Goal: Find specific page/section: Find specific page/section

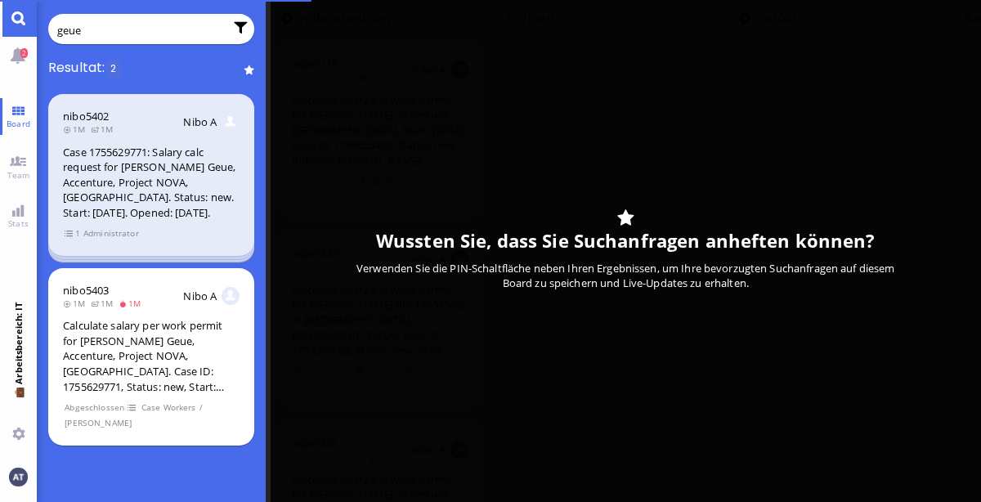
type input "geue"
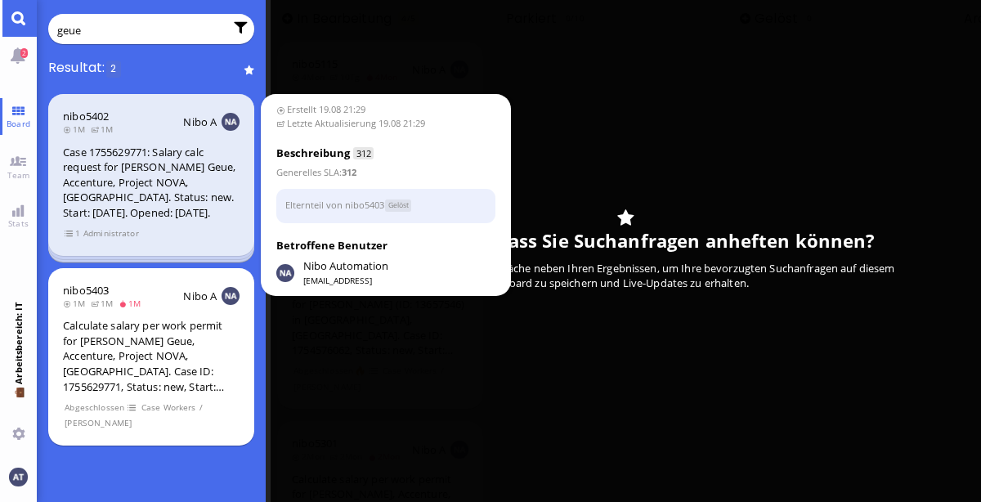
click at [60, 229] on div "nibo5402 1M 1M Nibo A Case 1755629771: Salary calc request for [PERSON_NAME] Ge…" at bounding box center [151, 175] width 206 height 162
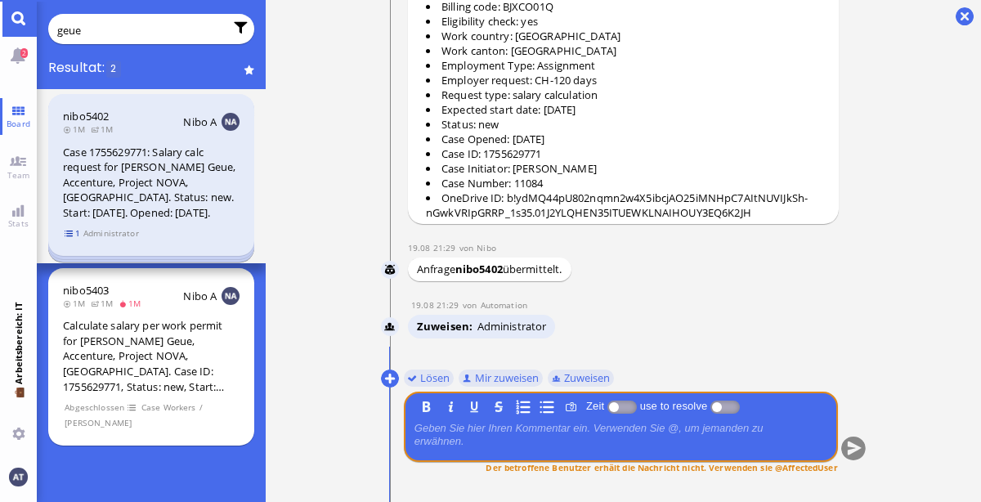
click at [72, 236] on span "1" at bounding box center [73, 234] width 16 height 14
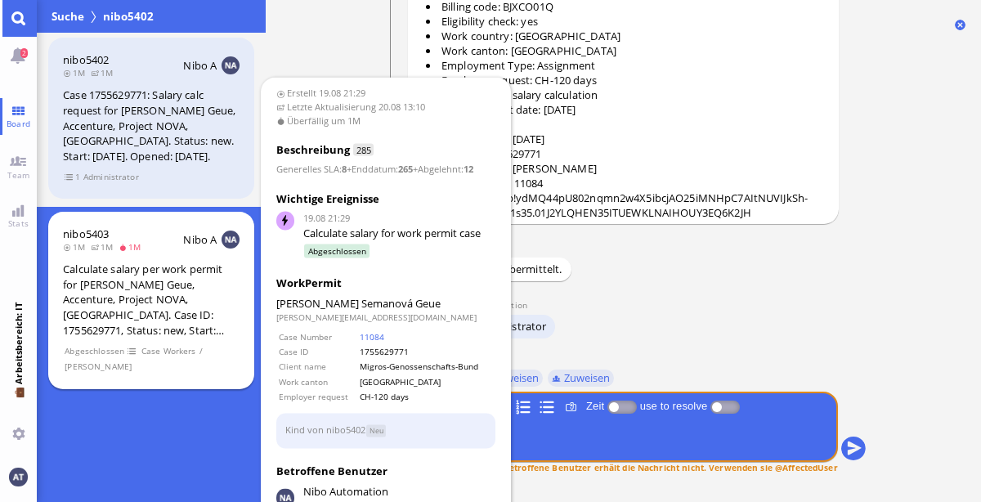
click at [164, 252] on div "nibo5403 1M 1M 1M Nibo A Calculate salary per work permit for [PERSON_NAME] Geu…" at bounding box center [151, 300] width 206 height 177
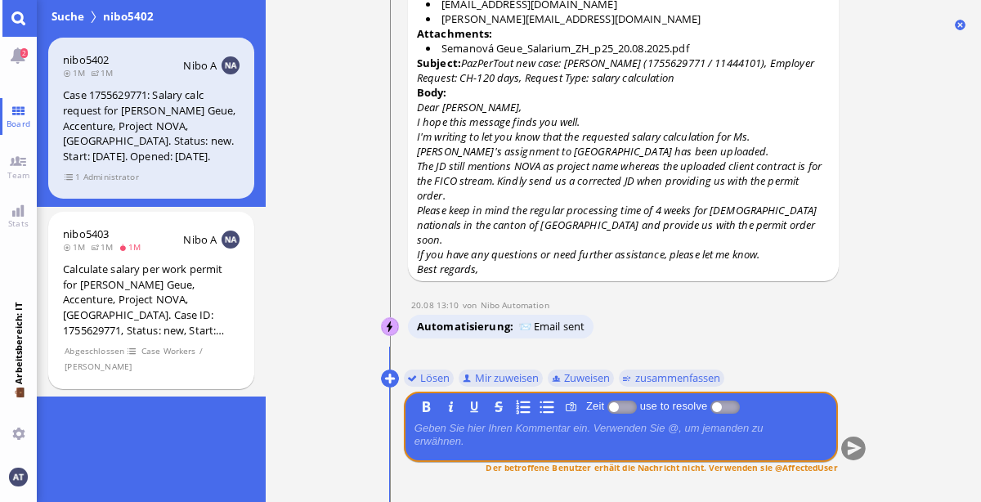
click at [7, 14] on link "Main menu" at bounding box center [18, 18] width 37 height 37
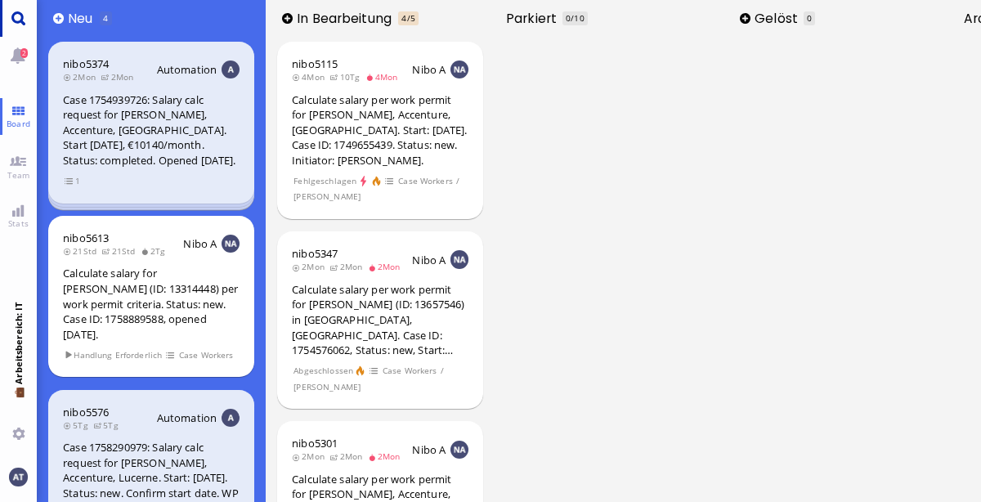
click at [14, 21] on link "Main menu" at bounding box center [18, 18] width 37 height 37
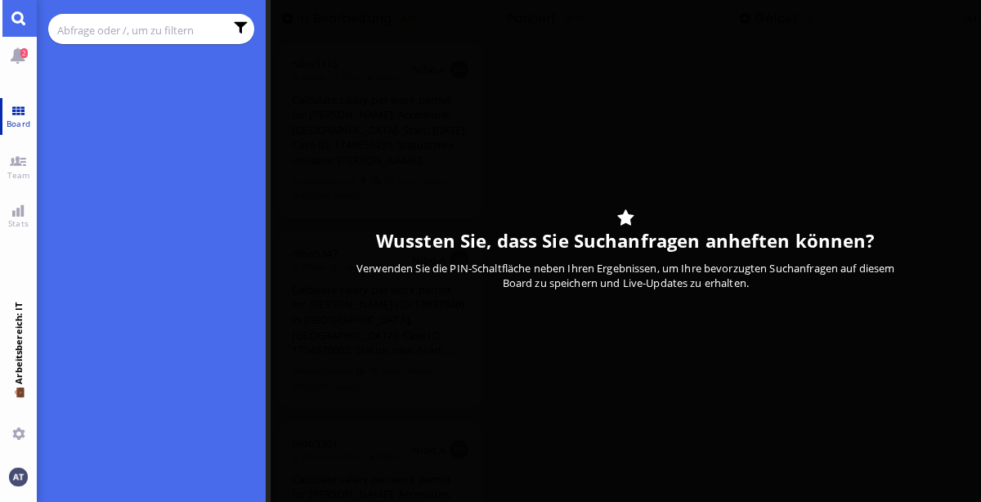
click at [9, 113] on link "Board" at bounding box center [18, 116] width 37 height 37
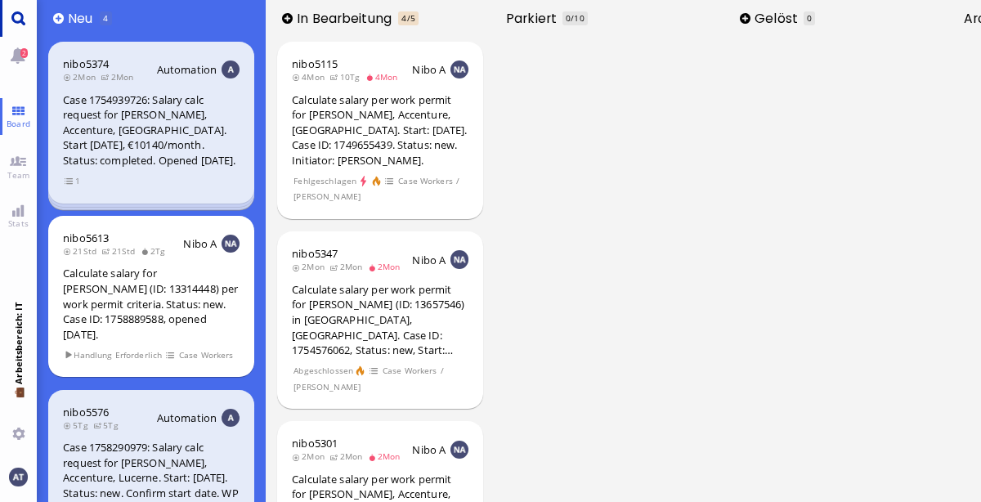
click at [19, 19] on link "Main menu" at bounding box center [18, 18] width 37 height 37
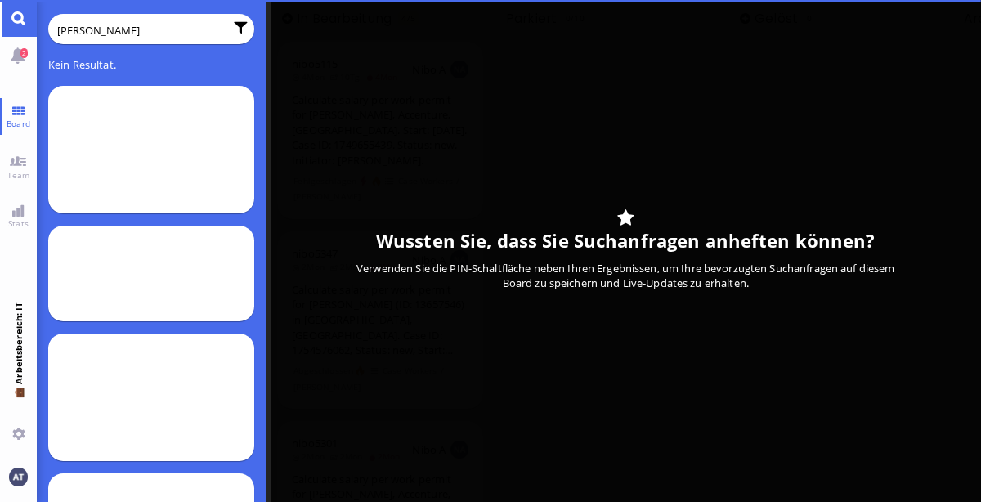
type input "[PERSON_NAME]"
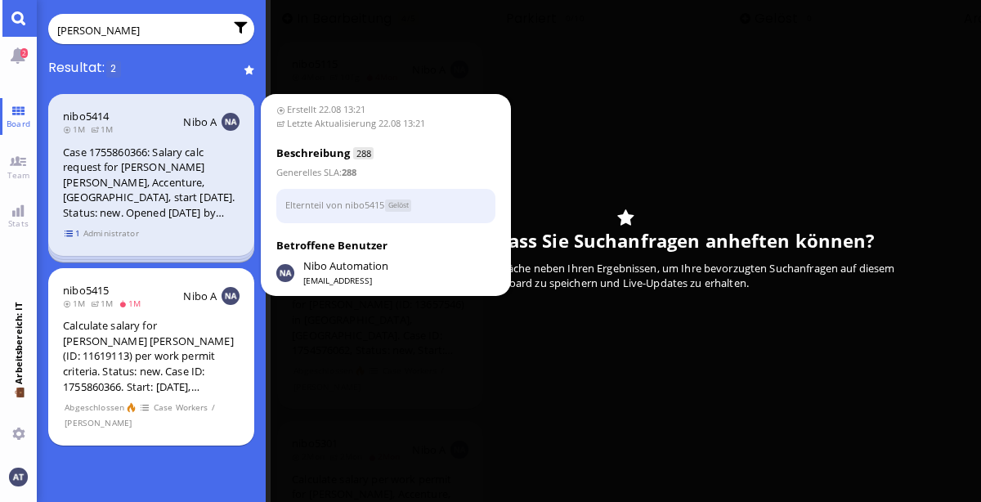
click at [67, 233] on span "1" at bounding box center [73, 234] width 16 height 14
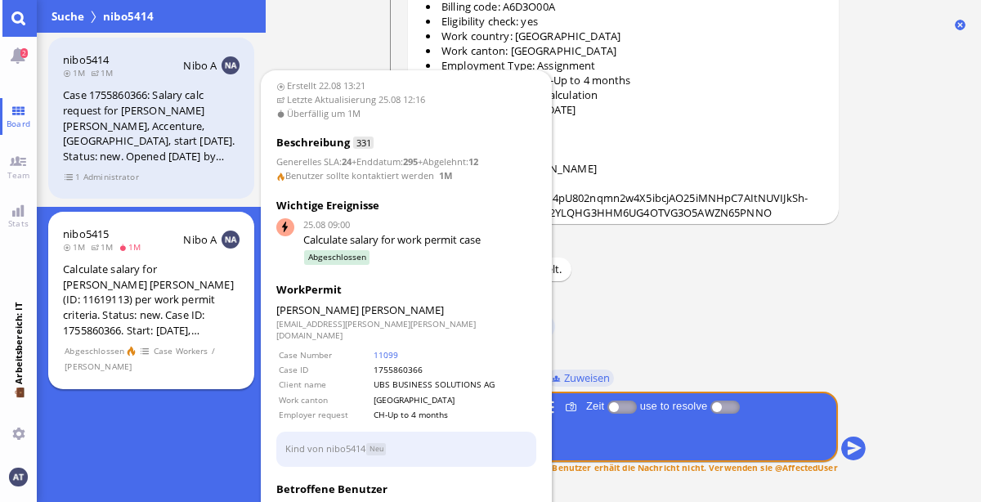
click at [164, 326] on div "Calculate salary for [PERSON_NAME] [PERSON_NAME] (ID: 11619113) per work permit…" at bounding box center [151, 300] width 177 height 76
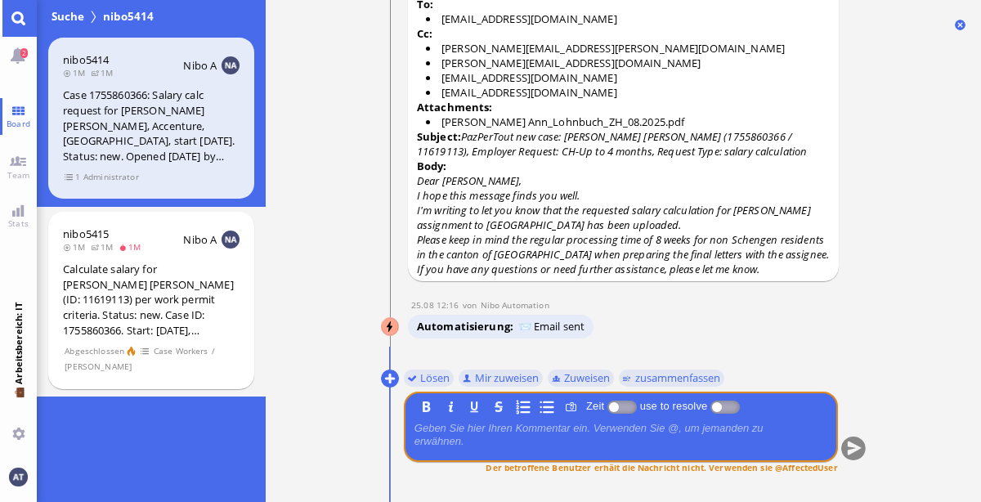
click at [28, 18] on link "Main menu" at bounding box center [18, 18] width 37 height 37
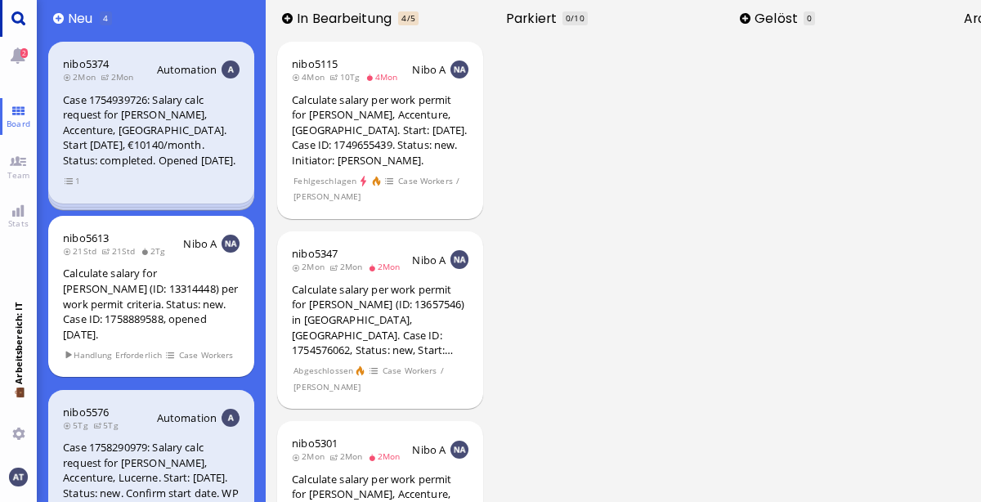
click at [28, 18] on link "Main menu" at bounding box center [18, 18] width 37 height 37
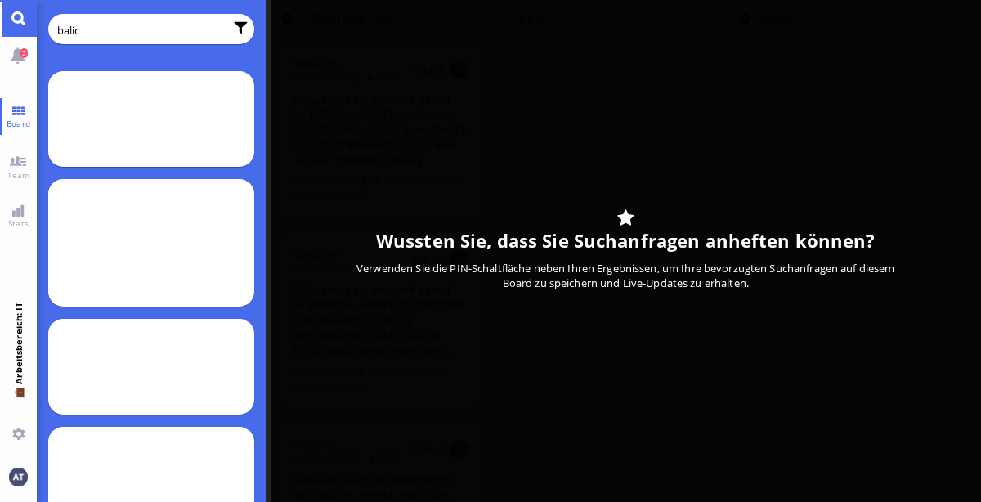
type input "balic"
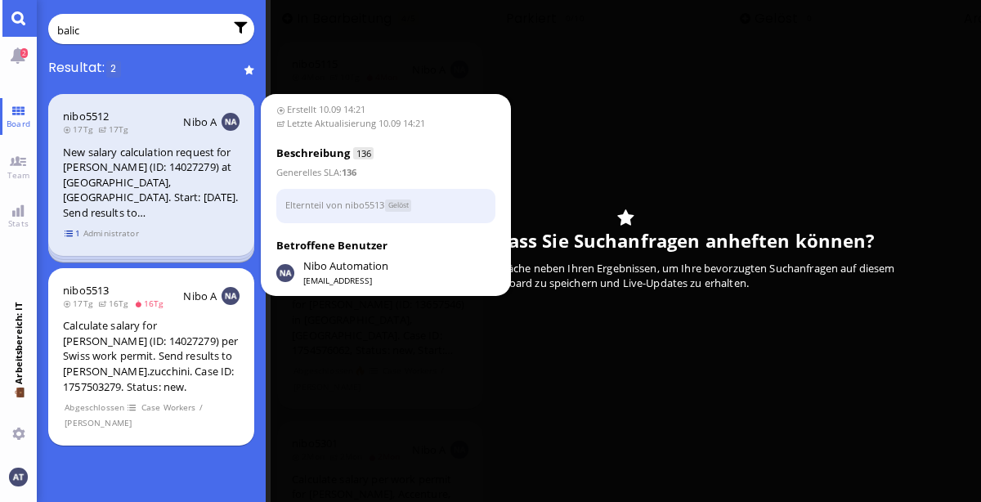
click at [72, 230] on span "1" at bounding box center [73, 234] width 16 height 14
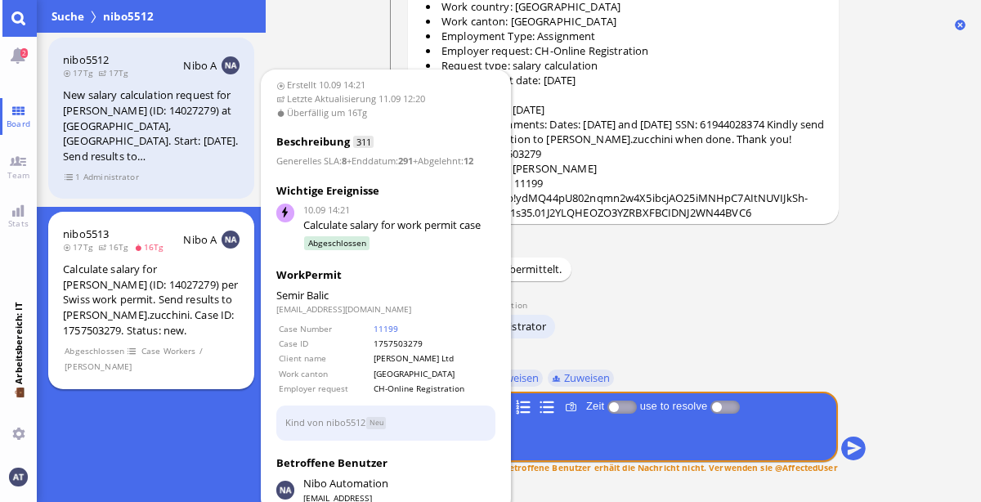
click at [137, 314] on div "Calculate salary for [PERSON_NAME] (ID: 14027279) per Swiss work permit. Send r…" at bounding box center [151, 300] width 177 height 76
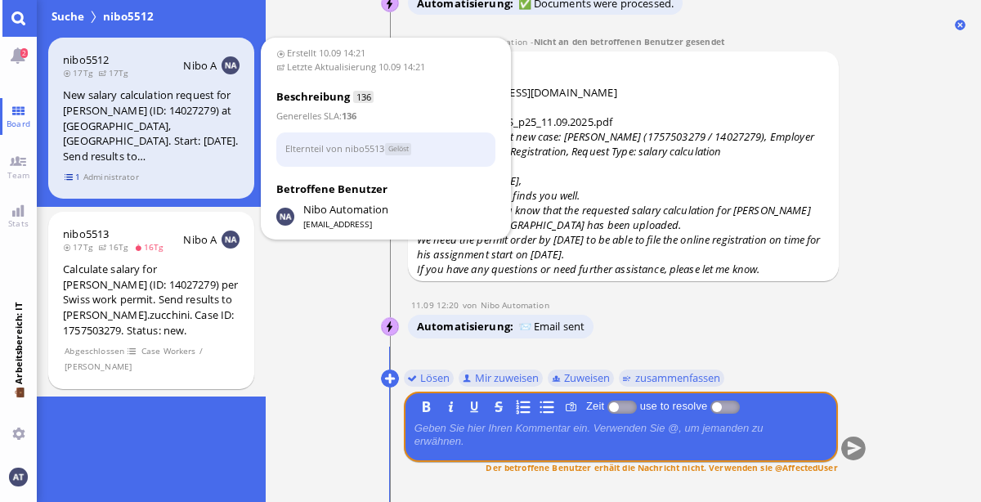
click at [72, 173] on span "1" at bounding box center [73, 177] width 16 height 14
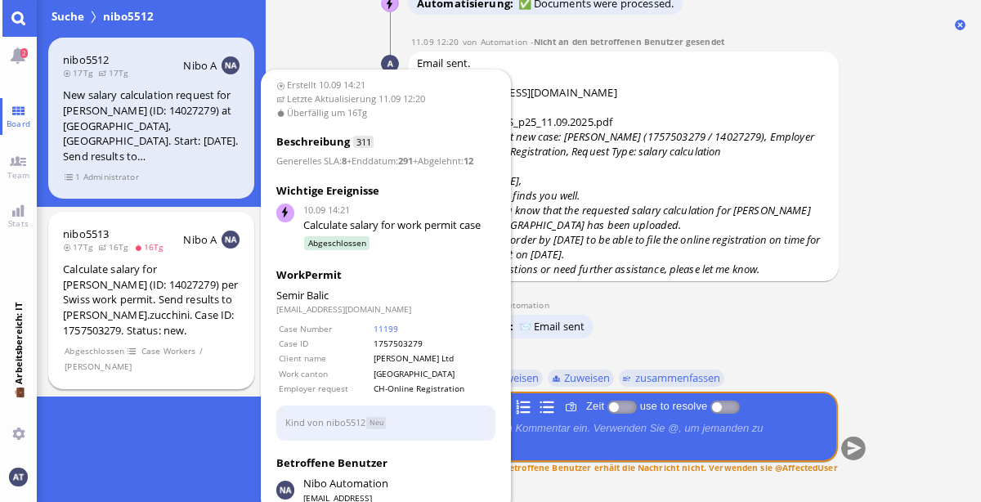
click at [179, 255] on div "nibo5513 17Tg 16Tg 16Tg Nibo A Calculate salary for [PERSON_NAME] (ID: 14027279…" at bounding box center [151, 300] width 206 height 177
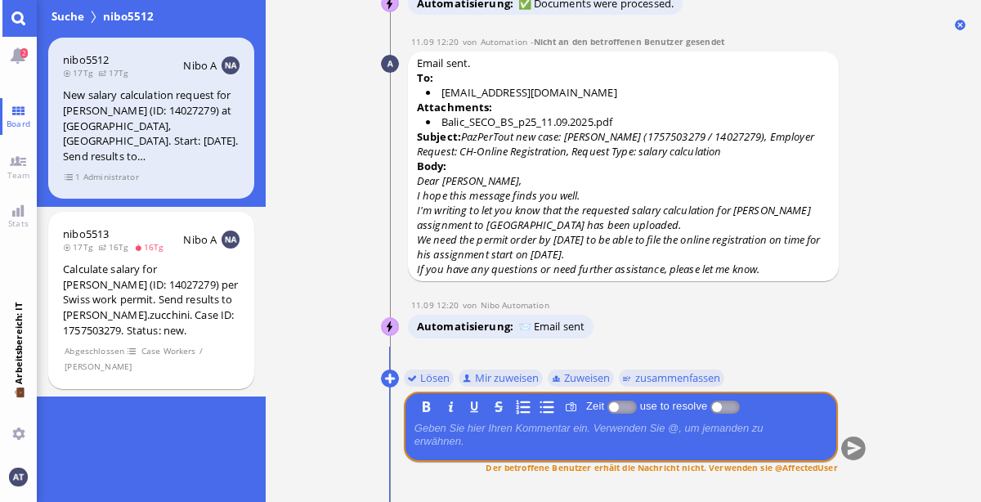
click at [23, 13] on link "Main menu" at bounding box center [18, 18] width 37 height 37
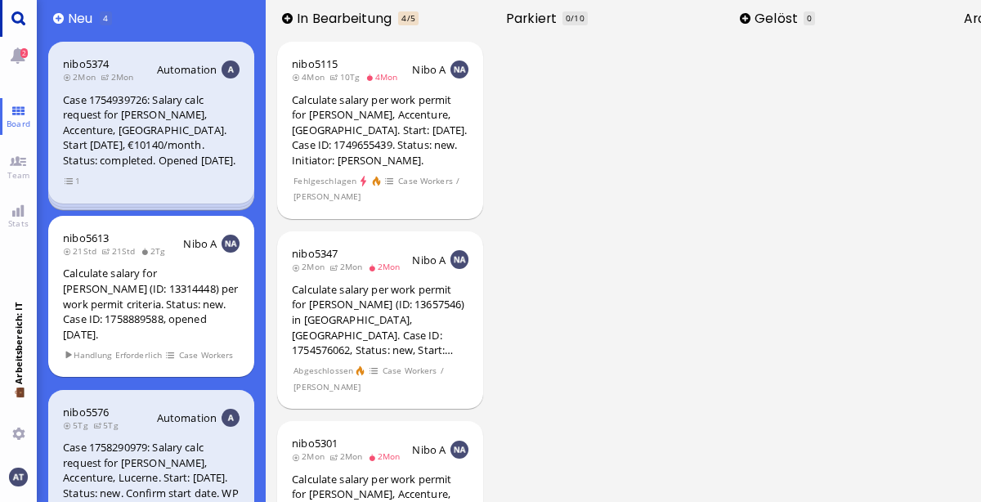
click at [18, 20] on link "Main menu" at bounding box center [18, 18] width 37 height 37
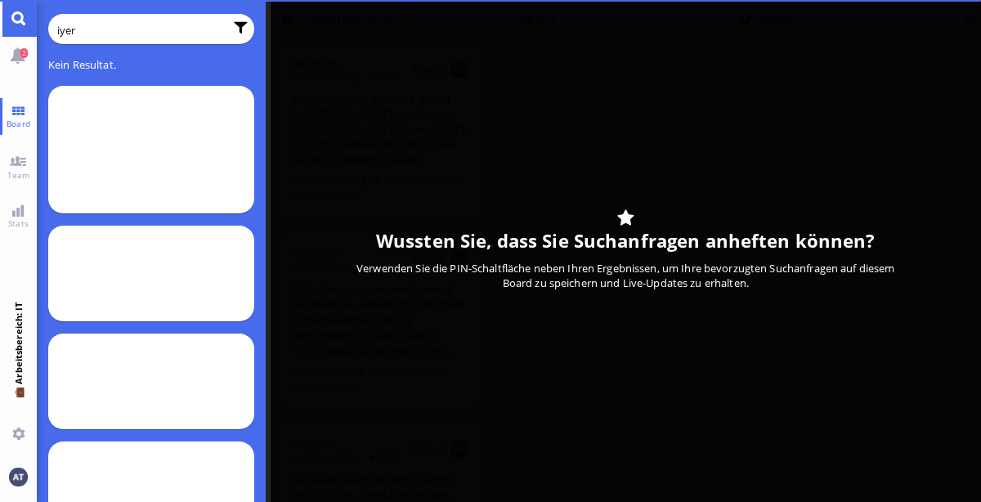
type input "iyer"
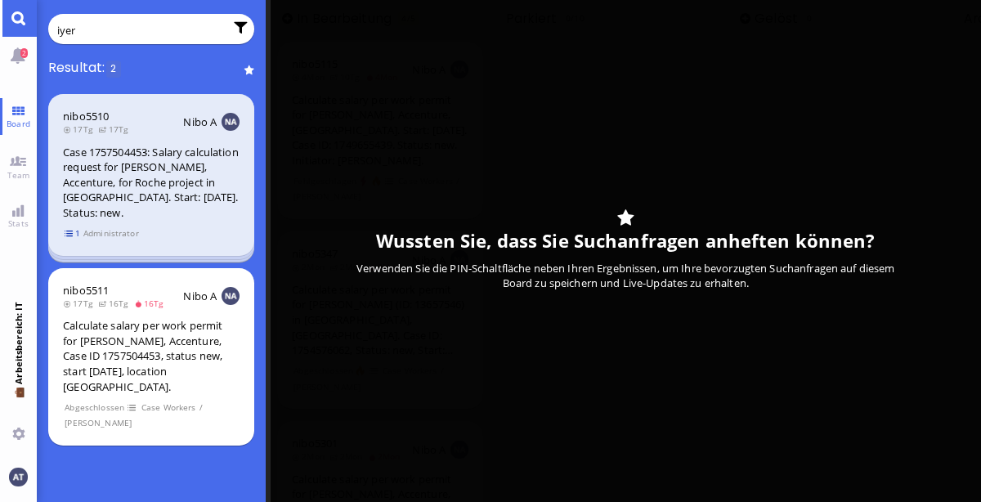
click at [70, 236] on span "1" at bounding box center [73, 234] width 16 height 14
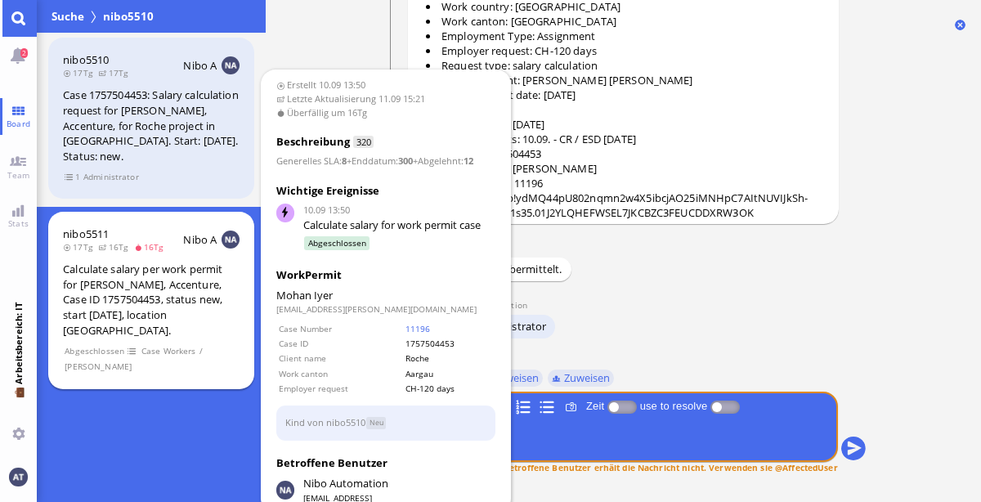
click at [157, 361] on div "nibo5511 17Tg 16Tg 16Tg Nibo A Calculate salary per work permit for [PERSON_NAM…" at bounding box center [151, 300] width 206 height 177
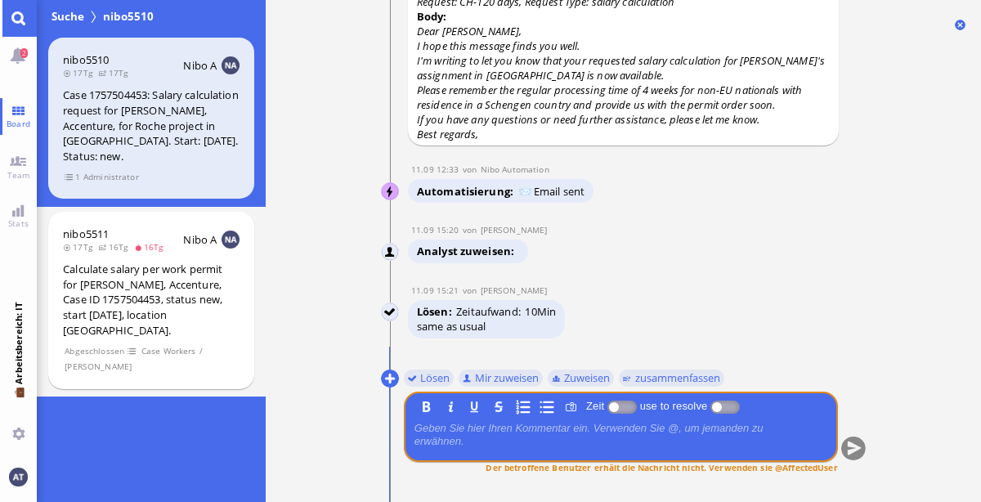
click at [26, 20] on link "Main menu" at bounding box center [18, 18] width 37 height 37
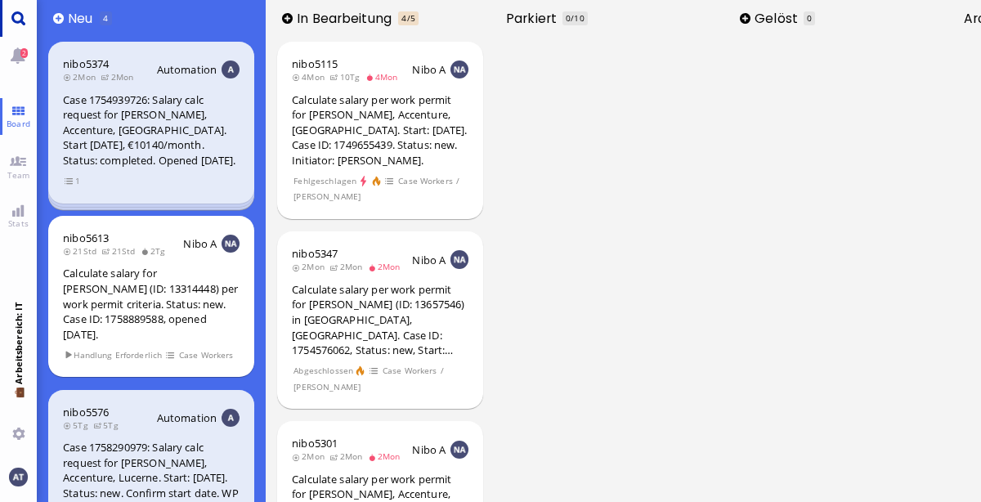
click at [18, 17] on link "Main menu" at bounding box center [18, 18] width 37 height 37
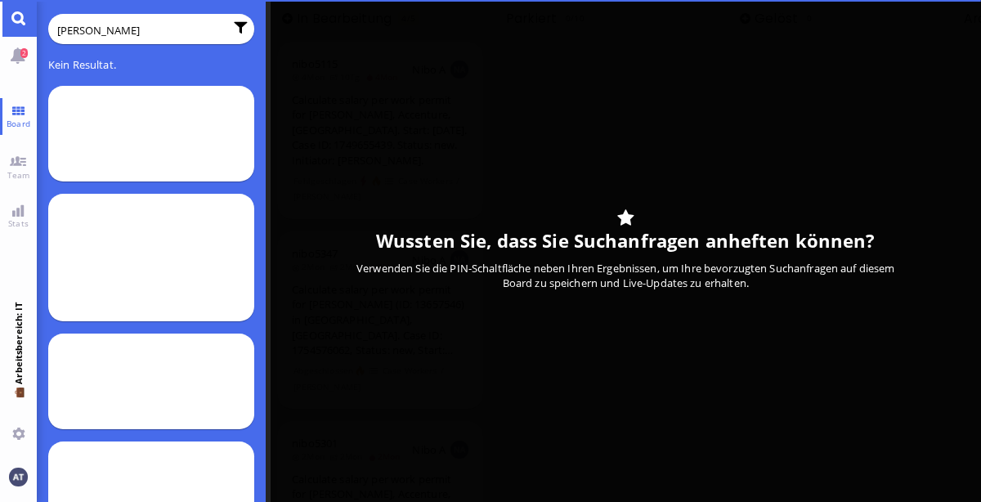
type input "[PERSON_NAME]"
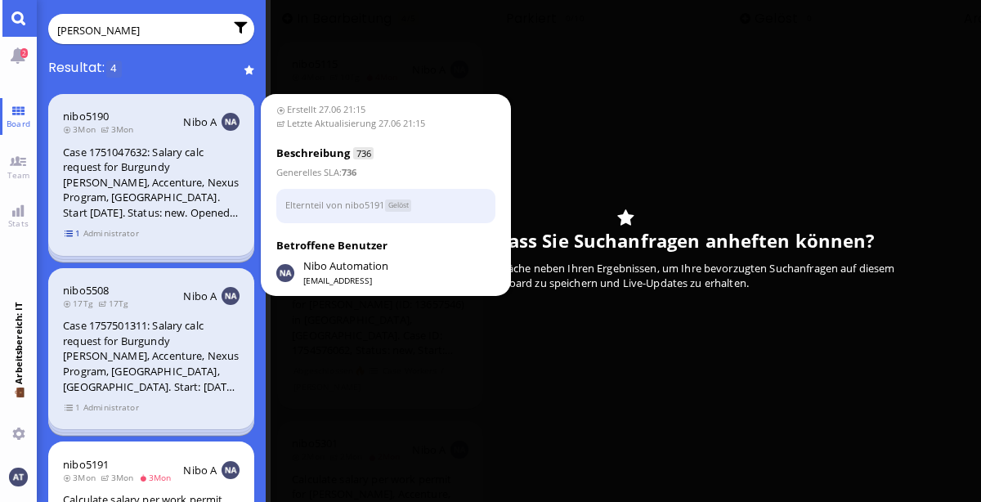
click at [70, 235] on span "1" at bounding box center [73, 234] width 16 height 14
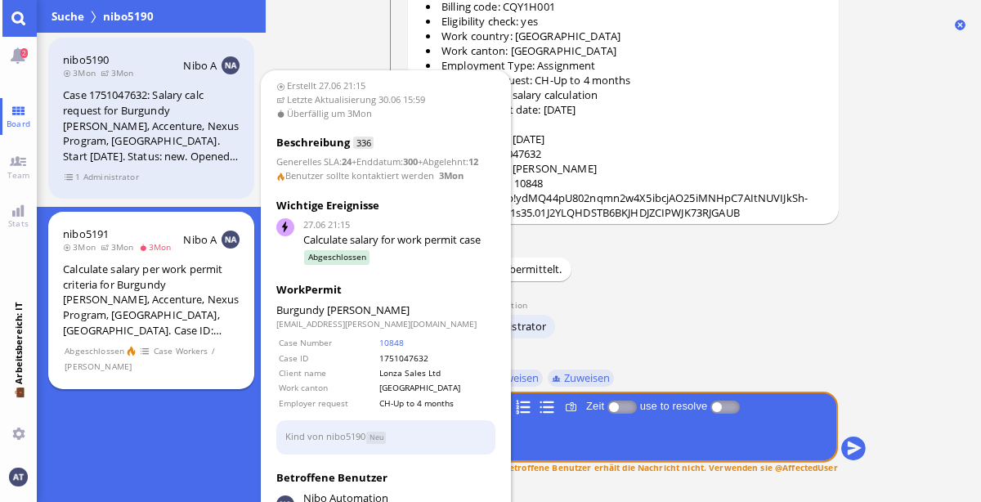
click at [116, 327] on div "Calculate salary per work permit criteria for Burgundy [PERSON_NAME], Accenture…" at bounding box center [151, 300] width 177 height 76
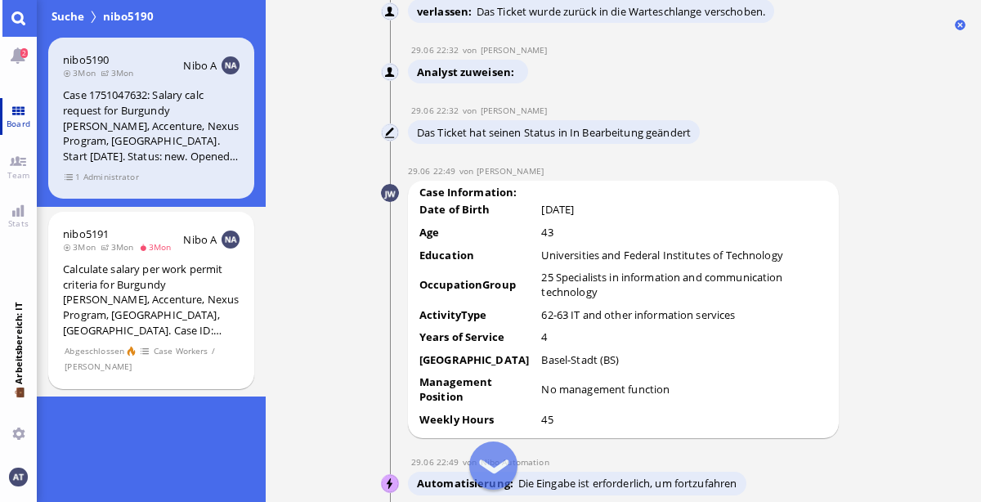
scroll to position [-3771, 0]
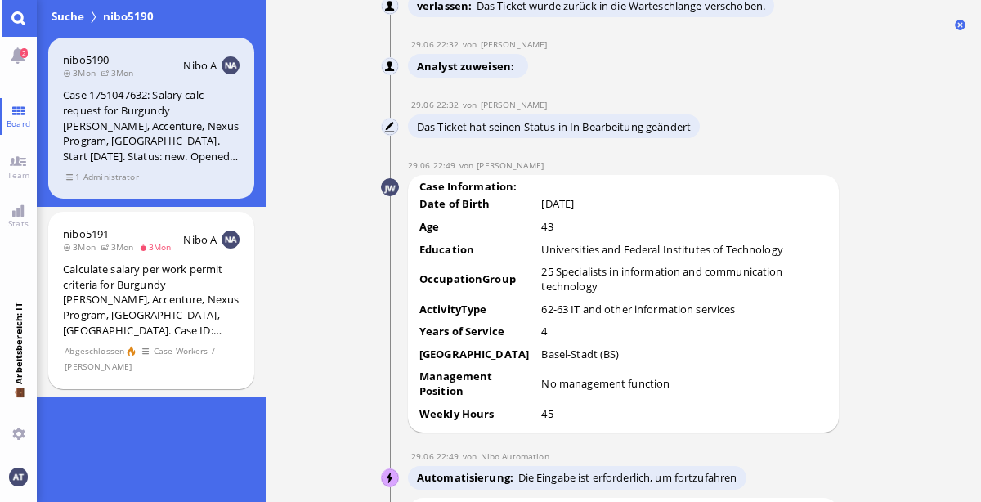
click at [18, 20] on link "Main menu" at bounding box center [18, 18] width 37 height 37
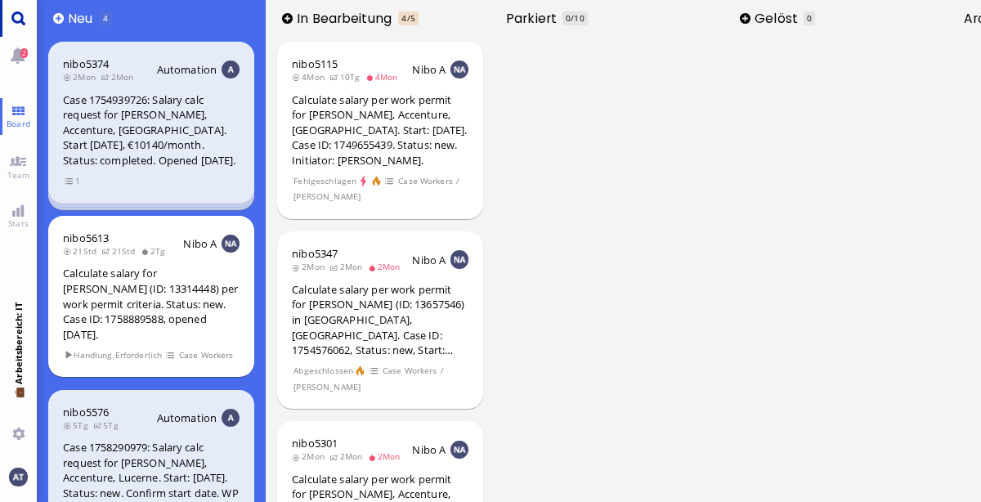
click at [25, 19] on link "Main menu" at bounding box center [18, 18] width 37 height 37
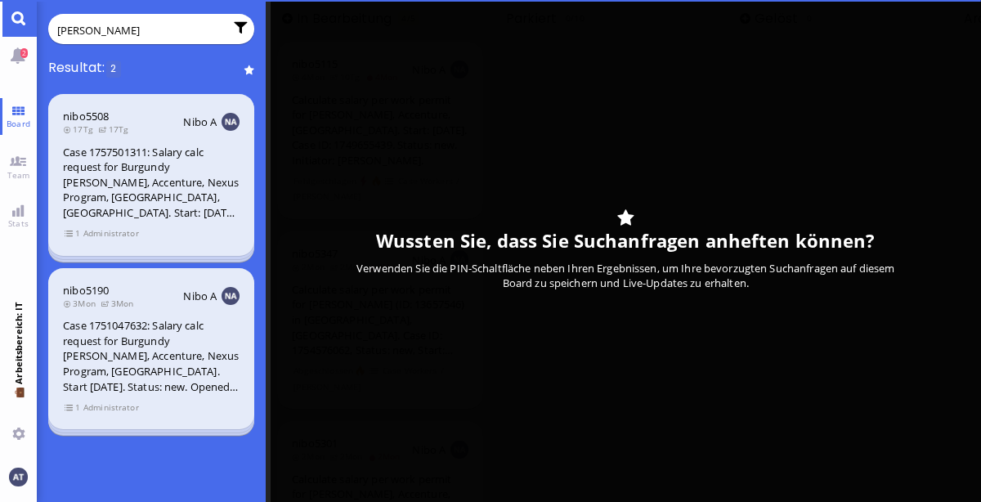
type input "[PERSON_NAME]"
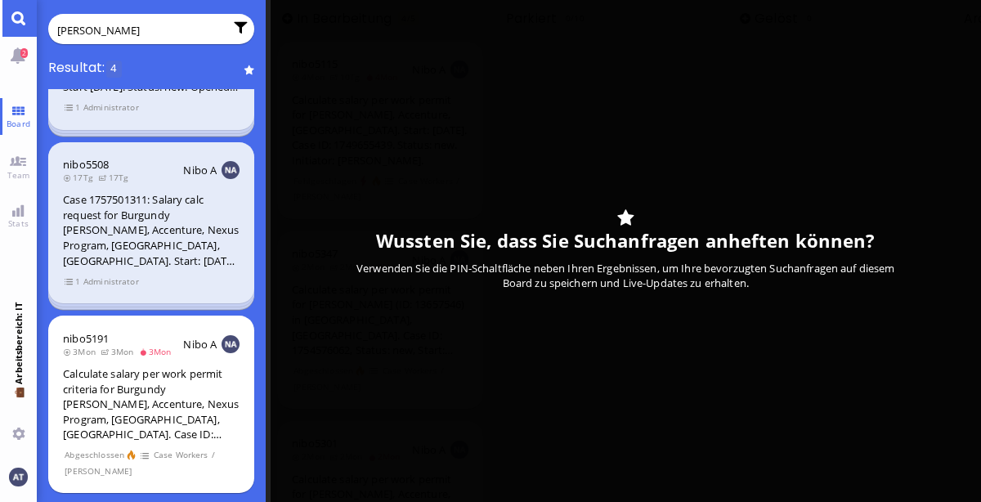
scroll to position [132, 0]
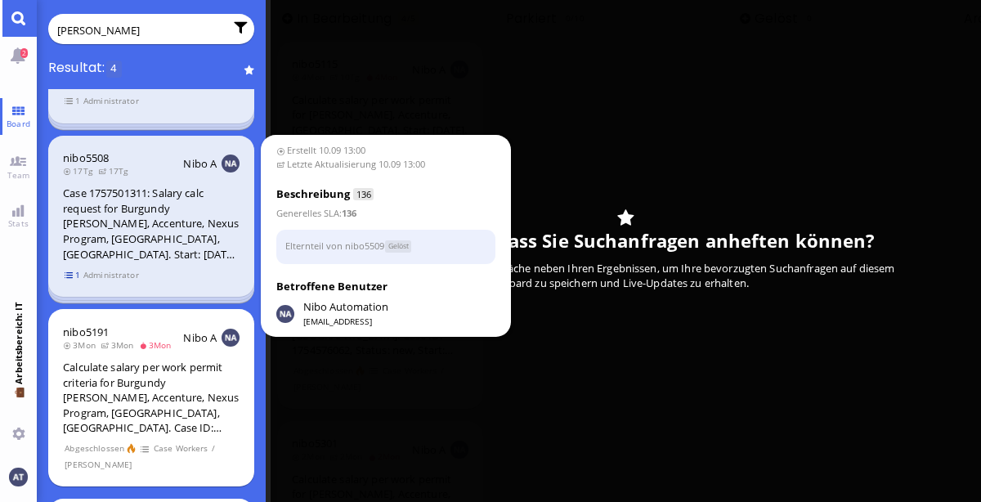
click at [68, 274] on span "1" at bounding box center [73, 275] width 16 height 14
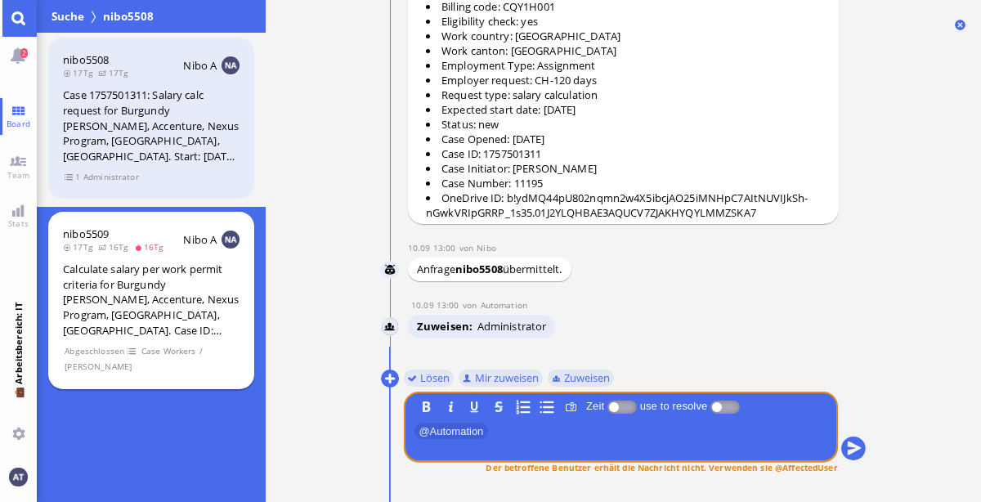
click at [170, 318] on div "Calculate salary per work permit criteria for Burgundy [PERSON_NAME], Accenture…" at bounding box center [151, 300] width 177 height 76
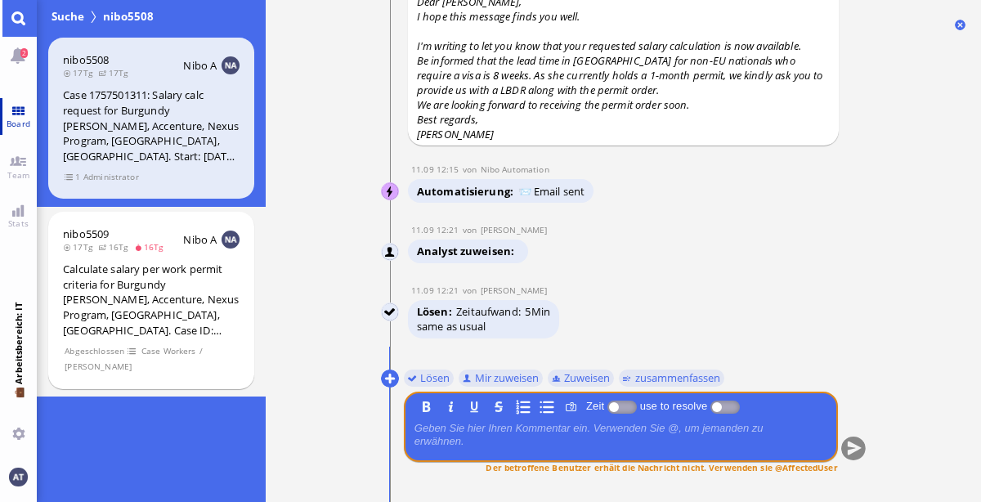
click at [34, 113] on link "Board" at bounding box center [18, 116] width 37 height 37
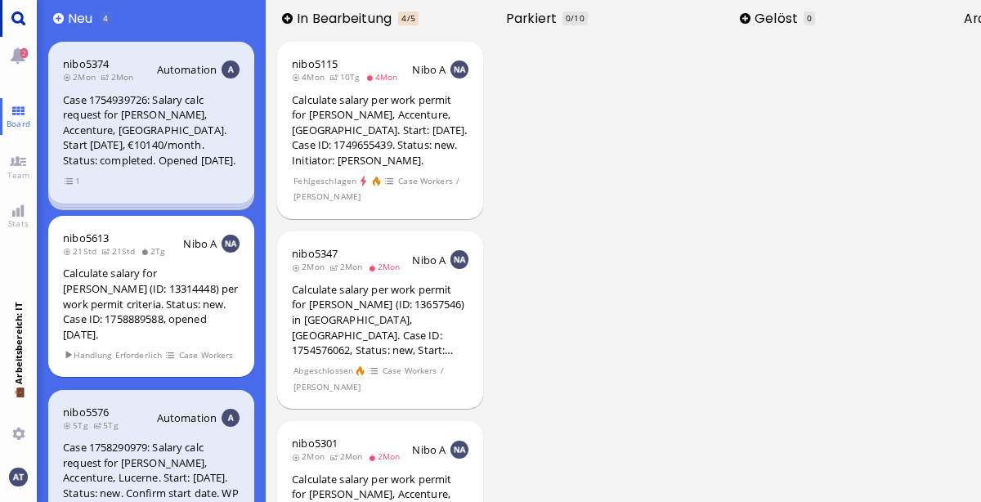
click at [21, 21] on link "Main menu" at bounding box center [18, 18] width 37 height 37
